Goal: Task Accomplishment & Management: Manage account settings

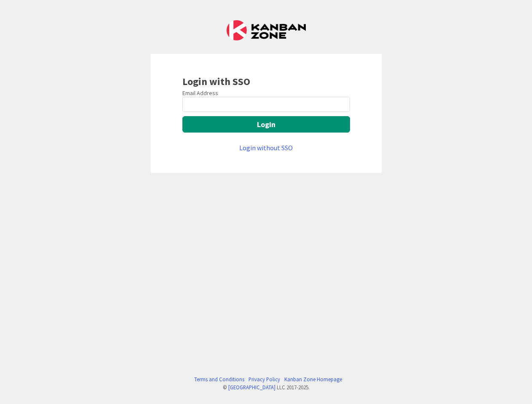
click at [266, 202] on div "Login with SSO Email Address Login Login without SSO Terms and Conditions Priva…" at bounding box center [266, 202] width 532 height 404
click at [266, 124] on button "Login" at bounding box center [266, 124] width 168 height 16
